Goal: Information Seeking & Learning: Learn about a topic

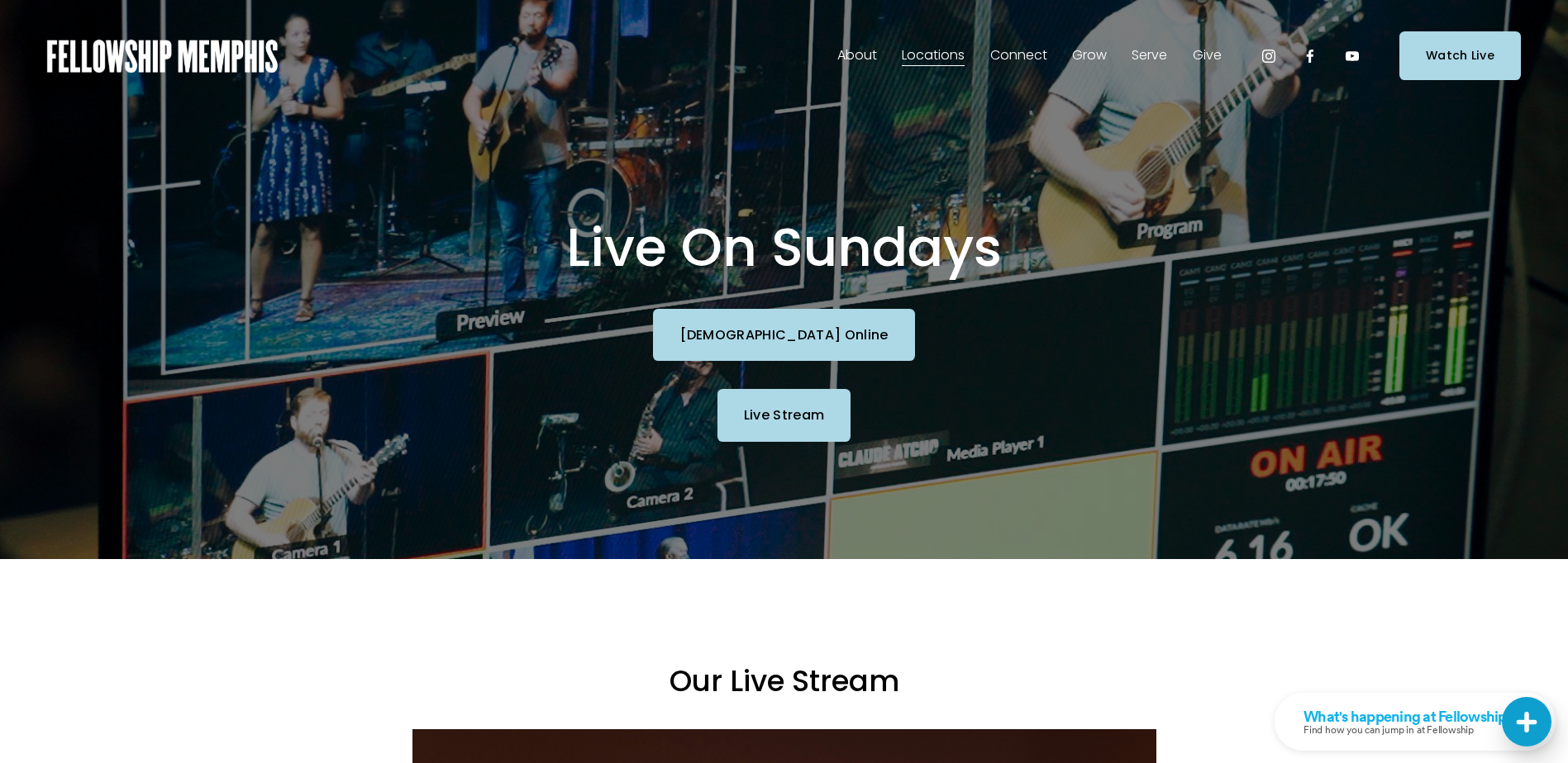
click at [0, 0] on link "Groups" at bounding box center [0, 0] width 0 height 0
click at [0, 0] on span "Discipleship Resources" at bounding box center [0, 0] width 0 height 0
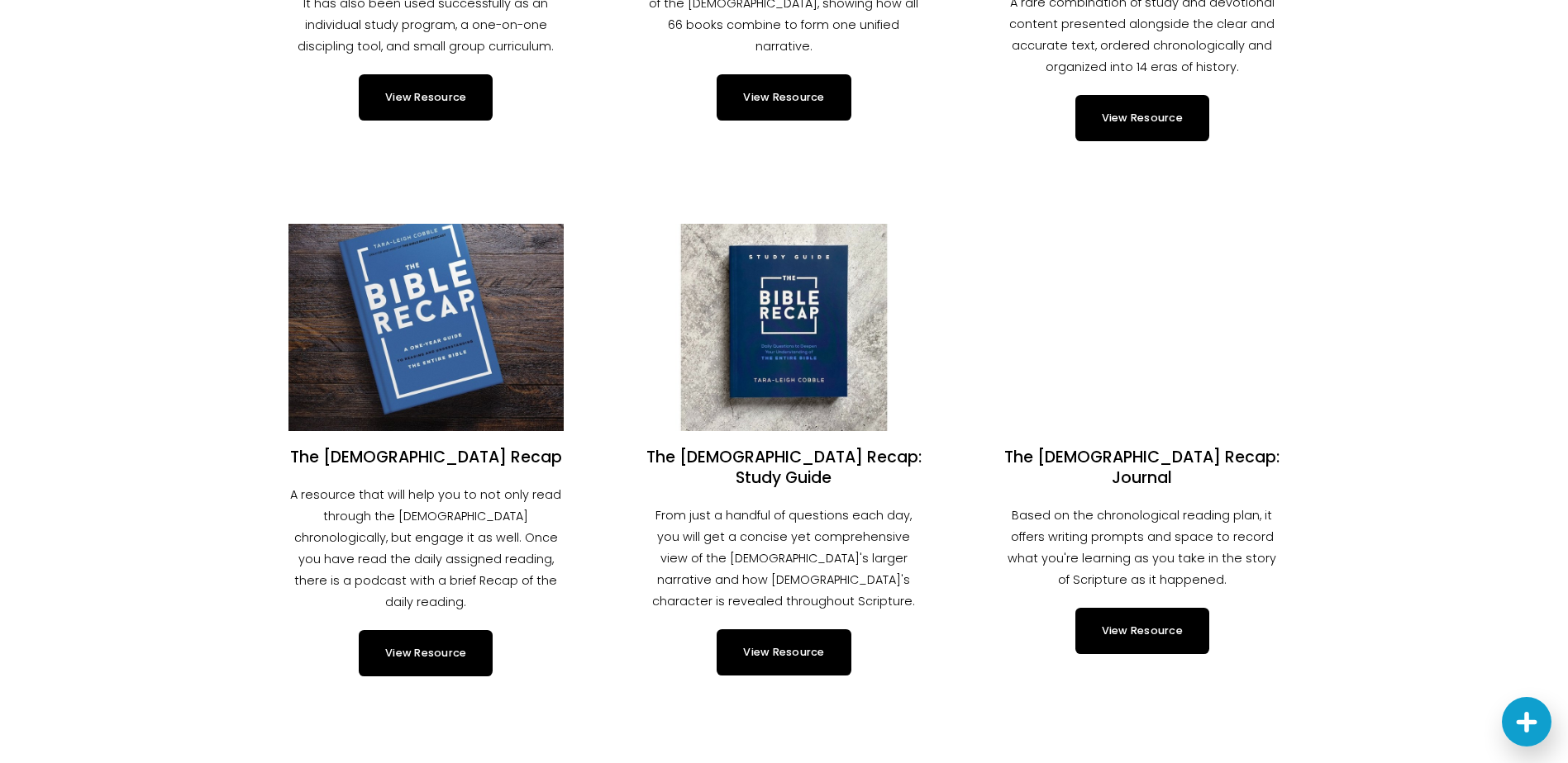
scroll to position [661, 0]
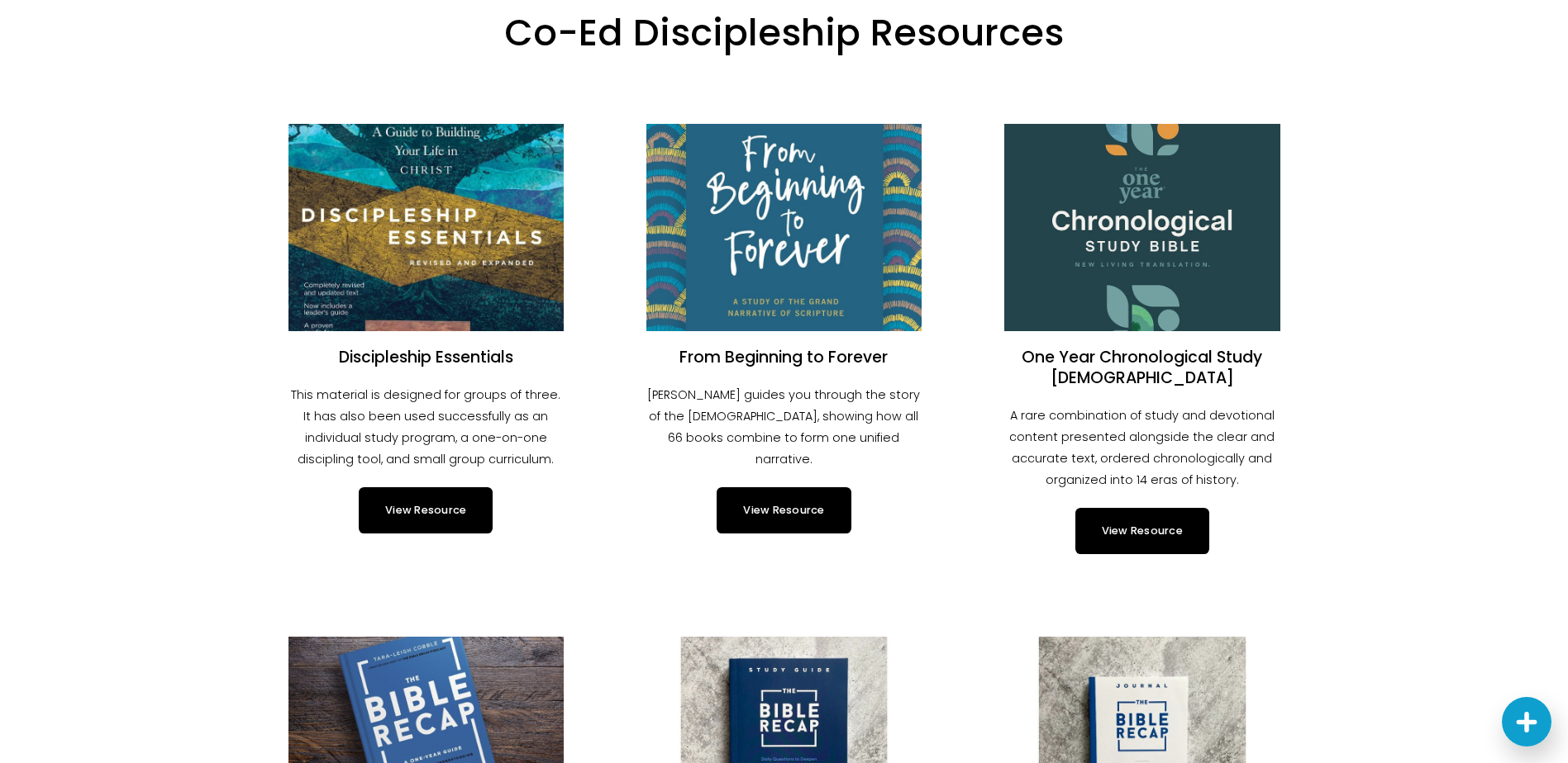
click at [392, 500] on link "View Resource" at bounding box center [425, 510] width 134 height 46
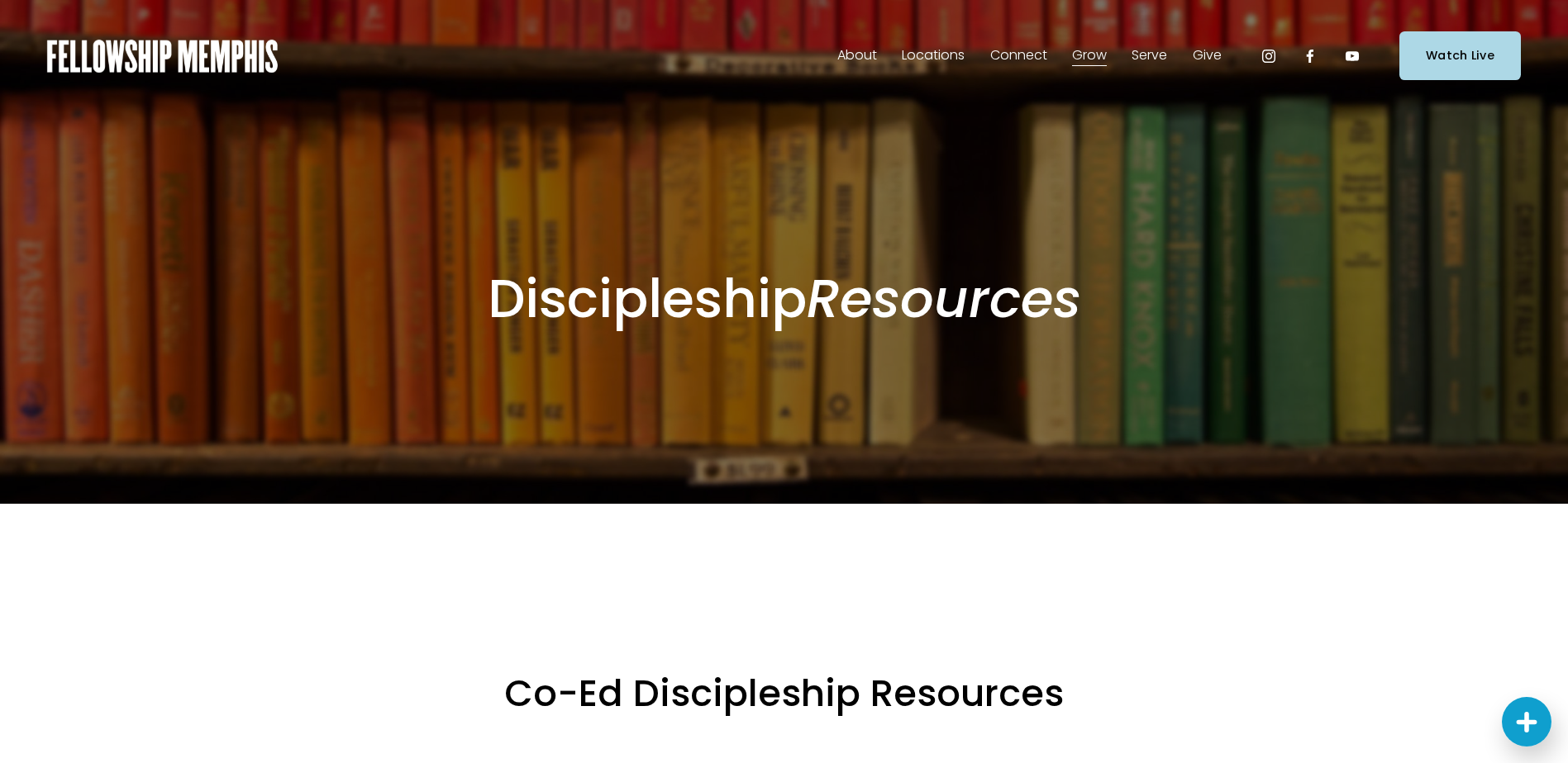
click at [0, 0] on link "Reading Plan" at bounding box center [0, 0] width 0 height 0
